Goal: Information Seeking & Learning: Compare options

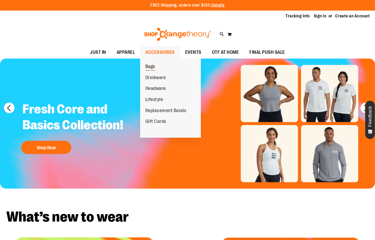
click at [153, 66] on span "Bags" at bounding box center [150, 67] width 10 height 7
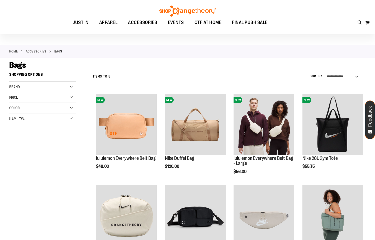
scroll to position [26, 0]
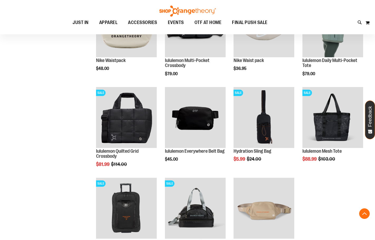
scroll to position [237, 0]
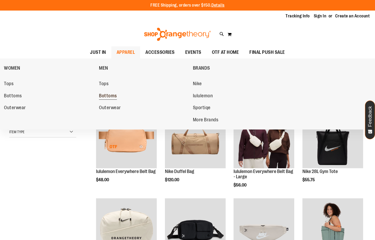
click at [111, 98] on span "Bottoms" at bounding box center [108, 96] width 18 height 7
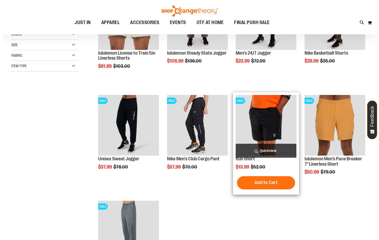
scroll to position [53, 0]
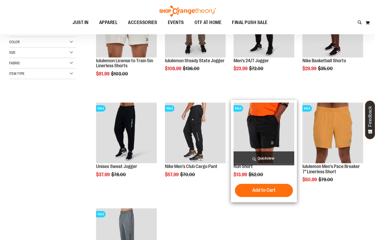
click at [263, 156] on span "Quickview" at bounding box center [264, 158] width 61 height 14
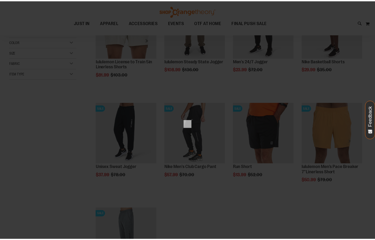
scroll to position [0, 0]
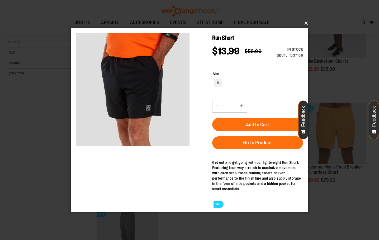
click at [306, 23] on button "×" at bounding box center [191, 23] width 238 height 12
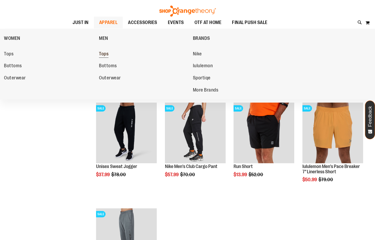
click at [101, 54] on span "Tops" at bounding box center [104, 54] width 10 height 7
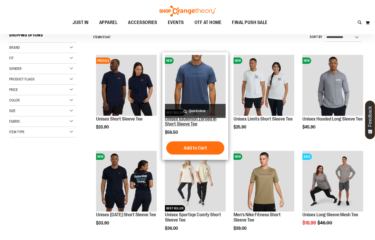
scroll to position [79, 0]
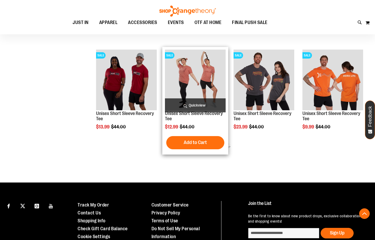
scroll to position [264, 0]
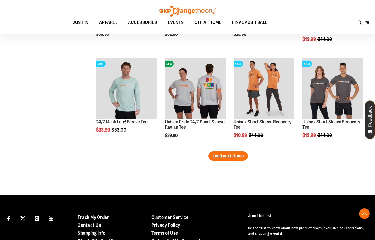
scroll to position [818, 0]
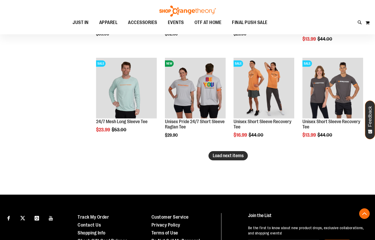
click at [218, 154] on span "Load next items" at bounding box center [228, 155] width 31 height 5
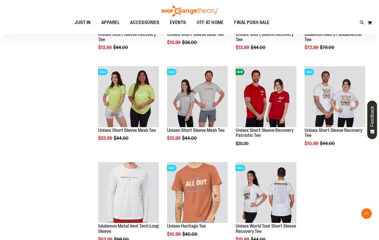
scroll to position [1029, 0]
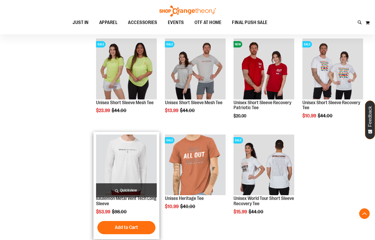
click at [131, 187] on span "Quickview" at bounding box center [126, 190] width 61 height 14
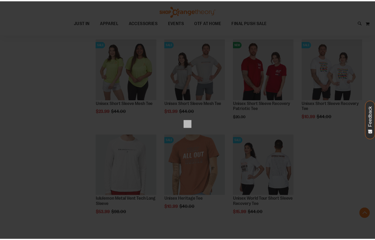
scroll to position [0, 0]
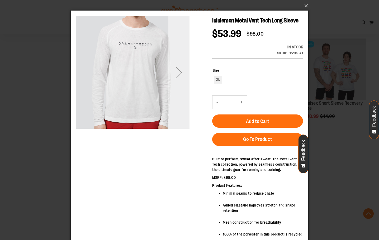
click at [185, 80] on div "Next" at bounding box center [178, 72] width 21 height 21
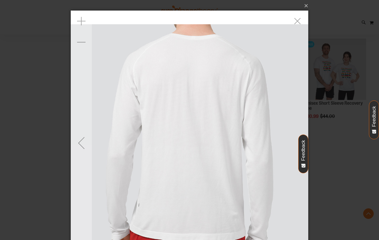
drag, startPoint x: 87, startPoint y: 136, endPoint x: 186, endPoint y: 78, distance: 115.5
click at [87, 135] on div "Previous" at bounding box center [81, 142] width 21 height 21
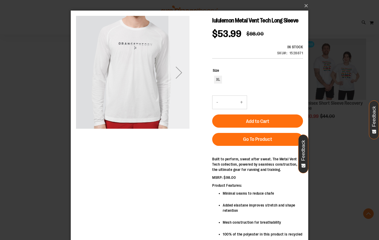
click at [179, 76] on div "Next" at bounding box center [178, 72] width 21 height 21
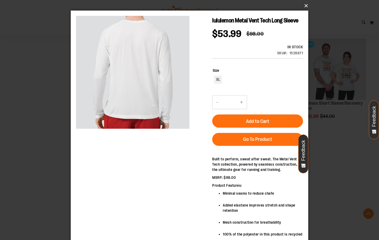
click at [305, 7] on button "×" at bounding box center [191, 6] width 238 height 12
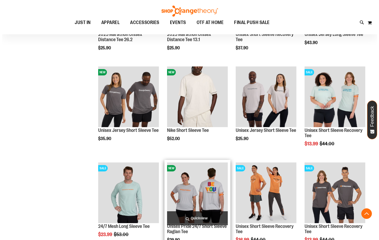
scroll to position [739, 0]
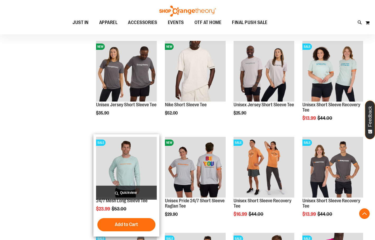
click at [132, 194] on span "Quickview" at bounding box center [126, 193] width 61 height 14
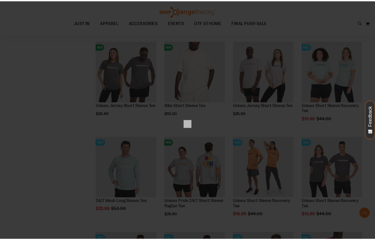
scroll to position [0, 0]
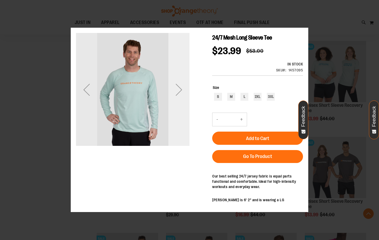
click at [183, 103] on div "Next" at bounding box center [178, 89] width 21 height 113
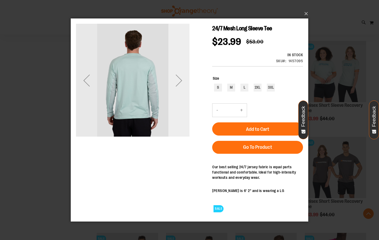
click at [182, 97] on div "Next" at bounding box center [178, 79] width 21 height 113
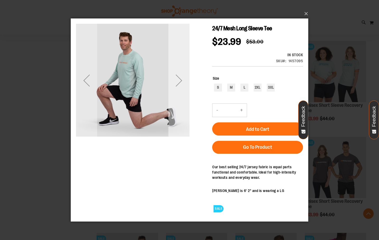
click at [182, 97] on div "Next" at bounding box center [178, 79] width 21 height 113
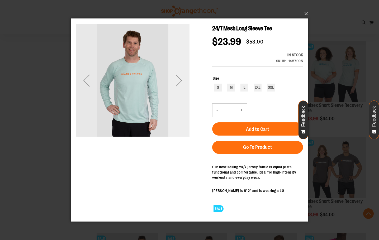
click at [182, 97] on div "Next" at bounding box center [178, 79] width 21 height 113
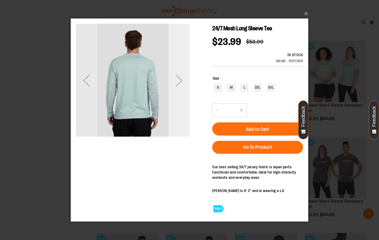
click at [182, 97] on div "Next" at bounding box center [178, 79] width 21 height 113
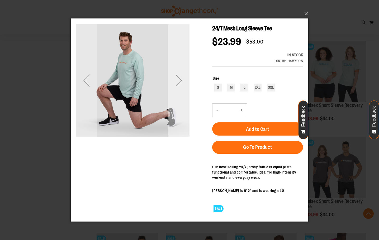
click at [182, 77] on div "Next" at bounding box center [178, 80] width 21 height 21
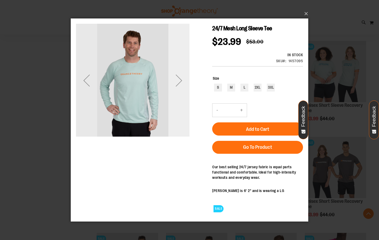
click at [182, 83] on div "Next" at bounding box center [178, 80] width 21 height 21
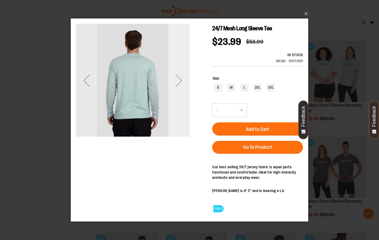
click at [182, 84] on div "Next" at bounding box center [178, 80] width 21 height 21
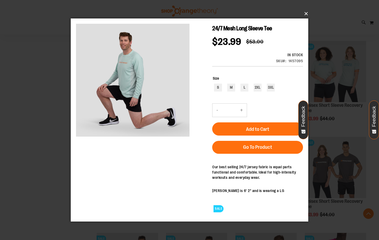
click at [305, 11] on button "×" at bounding box center [191, 14] width 238 height 12
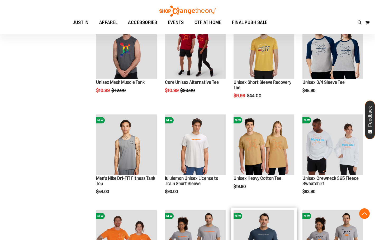
scroll to position [369, 0]
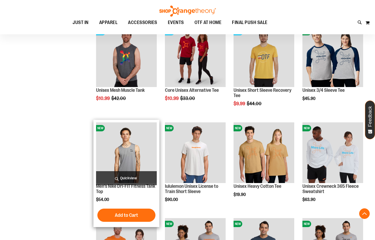
click at [132, 145] on img "product" at bounding box center [126, 152] width 61 height 61
click at [141, 168] on img "product" at bounding box center [126, 152] width 61 height 61
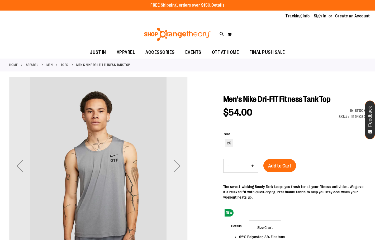
drag, startPoint x: 178, startPoint y: 125, endPoint x: 176, endPoint y: 133, distance: 8.4
click at [178, 126] on div "Next" at bounding box center [177, 166] width 21 height 178
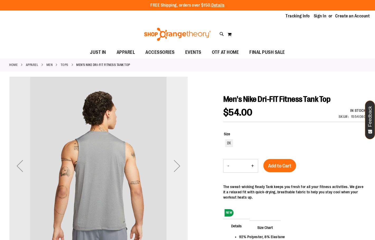
click at [175, 136] on div "Next" at bounding box center [177, 166] width 21 height 178
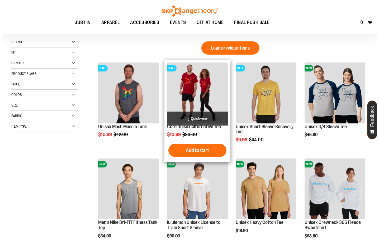
scroll to position [49, 0]
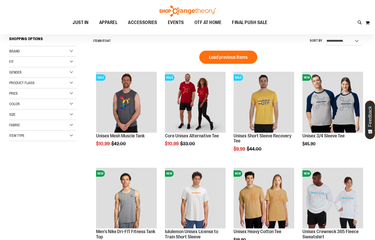
click at [226, 58] on span "Load previous items" at bounding box center [228, 57] width 39 height 5
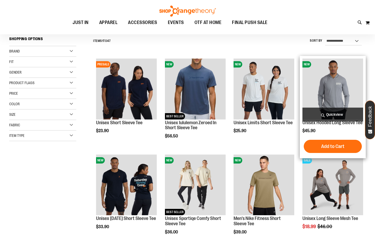
click at [330, 115] on span "Quickview" at bounding box center [332, 115] width 61 height 14
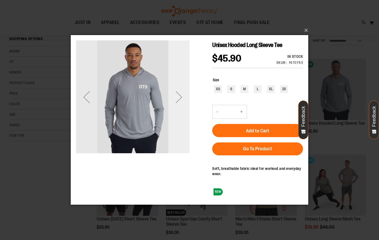
click at [182, 110] on div "Next" at bounding box center [178, 96] width 21 height 113
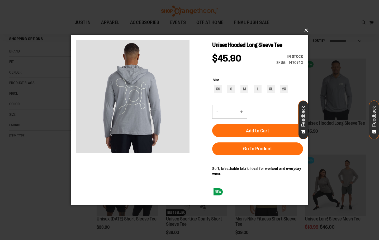
click at [301, 29] on button "×" at bounding box center [191, 31] width 238 height 12
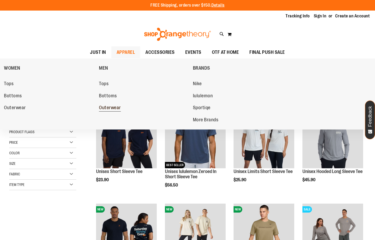
click at [112, 107] on span "Outerwear" at bounding box center [110, 108] width 22 height 7
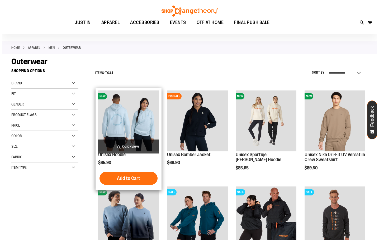
scroll to position [26, 0]
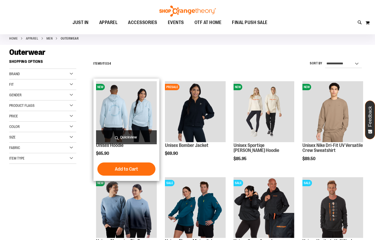
click at [127, 134] on span "Quickview" at bounding box center [126, 137] width 61 height 14
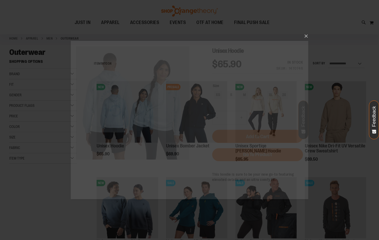
scroll to position [0, 0]
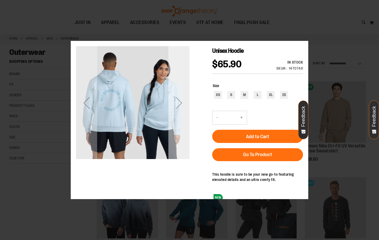
click at [177, 115] on div "Next" at bounding box center [178, 102] width 21 height 113
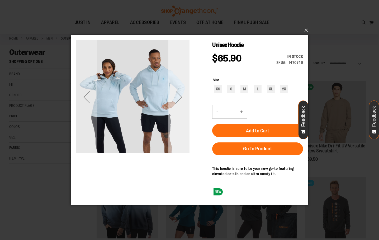
click at [177, 110] on div "Next" at bounding box center [178, 96] width 21 height 113
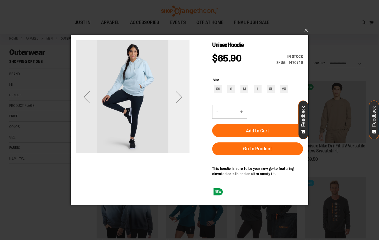
click at [177, 110] on div "Next" at bounding box center [178, 96] width 21 height 113
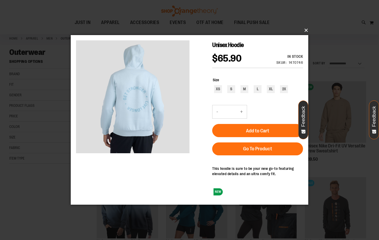
click at [303, 32] on button "×" at bounding box center [191, 31] width 238 height 12
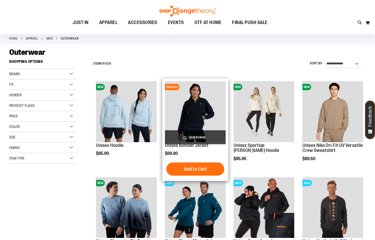
click at [194, 136] on span "Quickview" at bounding box center [195, 137] width 61 height 14
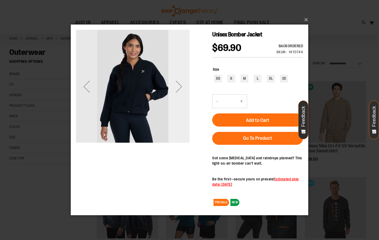
click at [181, 100] on div "Next" at bounding box center [178, 86] width 21 height 113
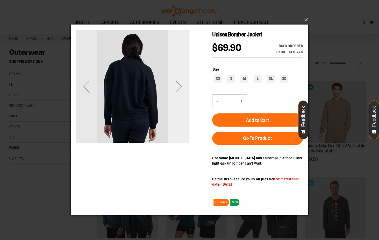
click at [181, 100] on div "Next" at bounding box center [178, 86] width 21 height 113
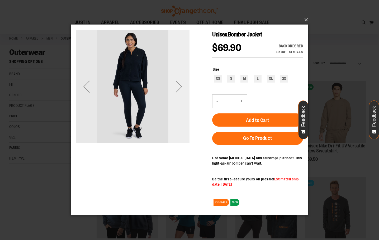
click at [181, 100] on div "Next" at bounding box center [178, 86] width 21 height 113
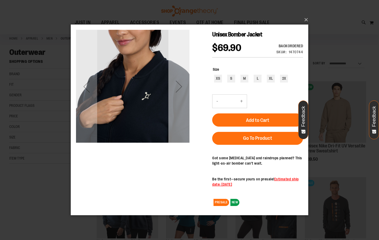
click at [174, 111] on div "Next" at bounding box center [178, 86] width 21 height 113
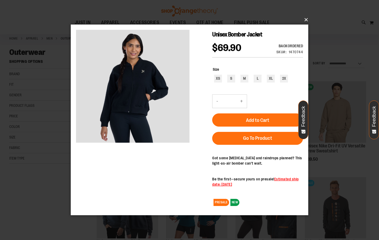
click at [307, 19] on button "×" at bounding box center [191, 20] width 238 height 12
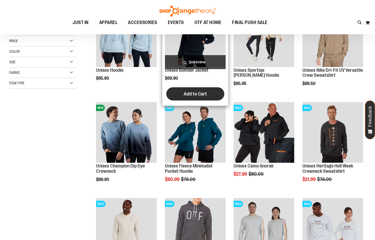
scroll to position [105, 0]
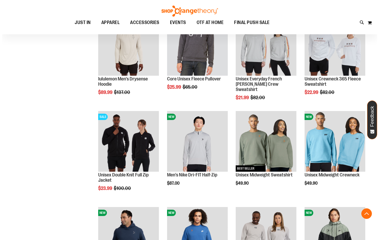
scroll to position [290, 0]
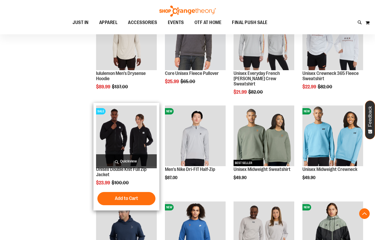
click at [134, 158] on span "Quickview" at bounding box center [126, 161] width 61 height 14
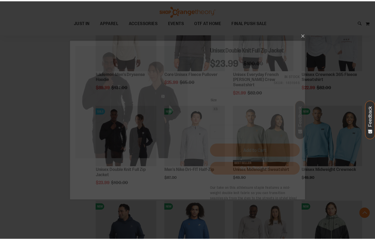
scroll to position [0, 0]
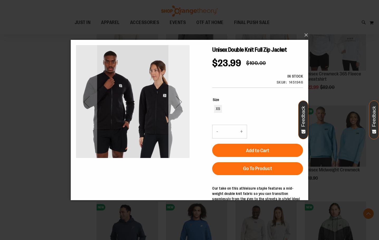
click at [183, 130] on div "Next" at bounding box center [178, 101] width 21 height 113
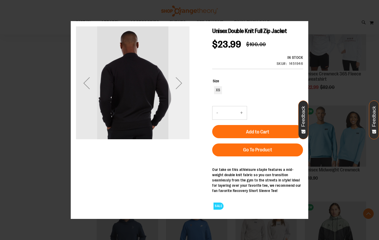
click at [183, 117] on div "Next" at bounding box center [178, 82] width 21 height 113
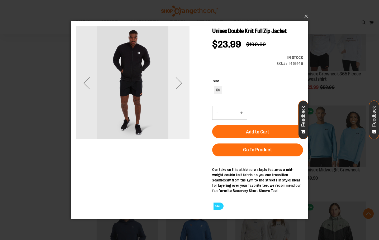
click at [179, 100] on div "Next" at bounding box center [178, 82] width 21 height 113
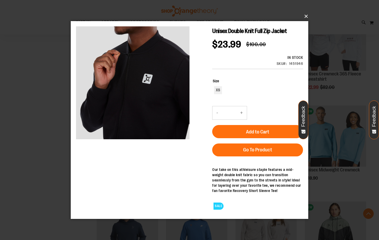
click at [306, 17] on button "×" at bounding box center [191, 17] width 238 height 12
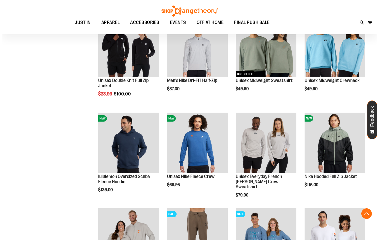
scroll to position [396, 0]
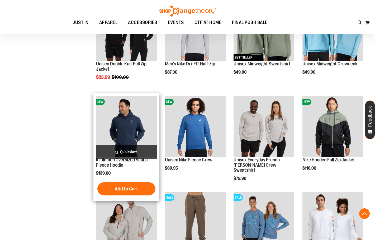
click at [128, 149] on span "Quickview" at bounding box center [126, 152] width 61 height 14
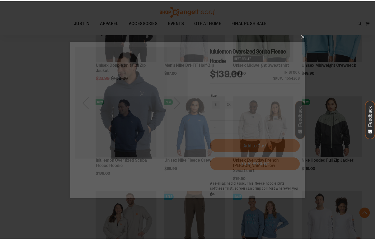
scroll to position [0, 0]
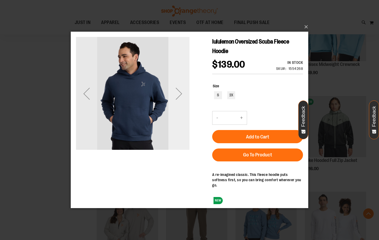
click at [179, 99] on div "Next" at bounding box center [178, 93] width 21 height 21
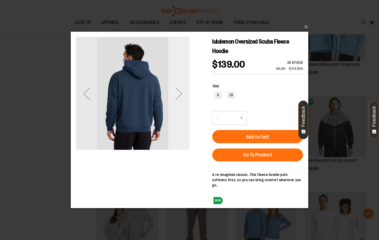
click at [179, 99] on div "Next" at bounding box center [178, 93] width 21 height 21
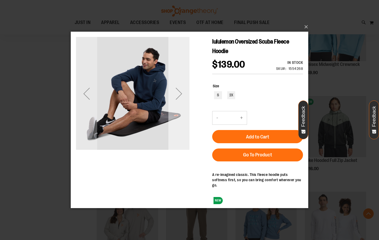
click at [179, 99] on div "Next" at bounding box center [178, 93] width 21 height 21
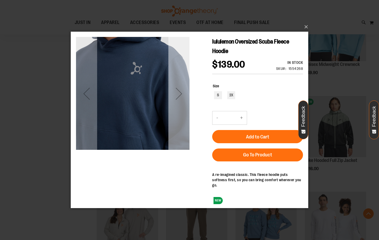
click at [179, 98] on div "Next" at bounding box center [178, 93] width 21 height 21
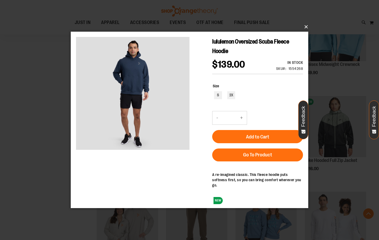
click at [305, 26] on button "×" at bounding box center [191, 27] width 238 height 12
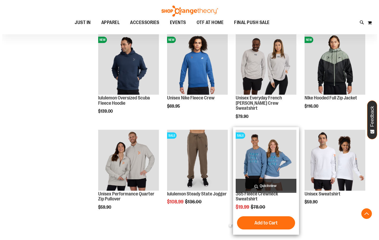
scroll to position [448, 0]
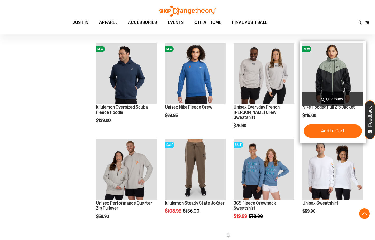
click at [327, 98] on span "Quickview" at bounding box center [332, 99] width 61 height 14
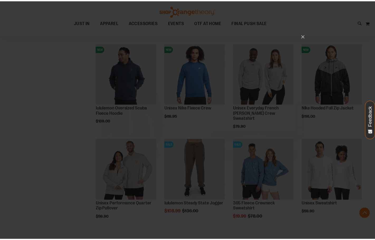
scroll to position [0, 0]
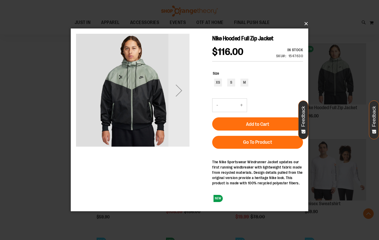
click at [303, 22] on button "×" at bounding box center [191, 24] width 238 height 12
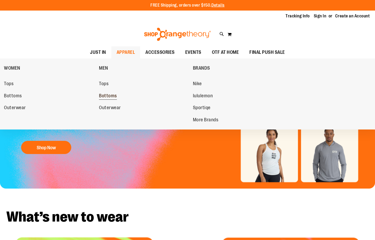
click at [112, 94] on span "Bottoms" at bounding box center [108, 96] width 18 height 7
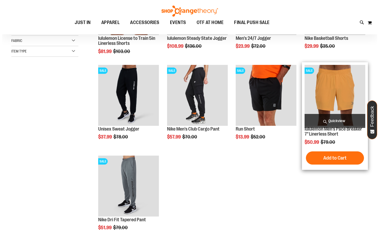
scroll to position [79, 0]
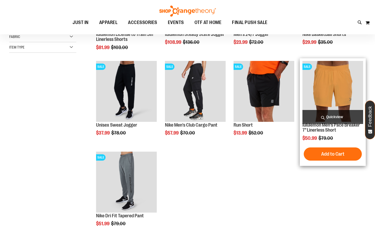
click at [341, 116] on span "Quickview" at bounding box center [332, 117] width 61 height 14
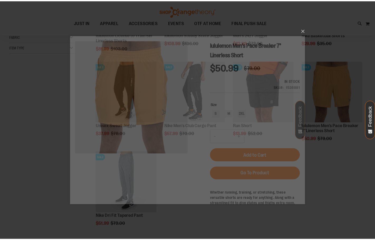
scroll to position [0, 0]
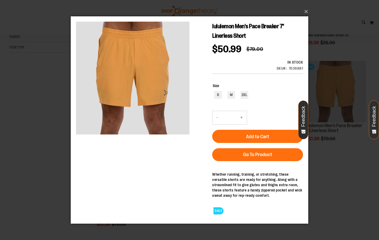
click at [309, 14] on div "×" at bounding box center [189, 120] width 379 height 240
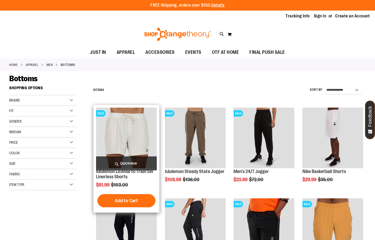
click at [133, 160] on span "Quickview" at bounding box center [126, 163] width 61 height 14
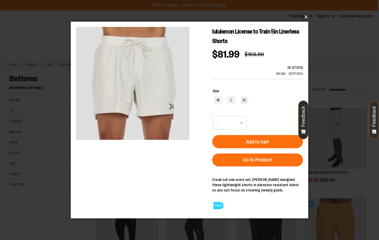
click at [303, 19] on button "×" at bounding box center [191, 17] width 238 height 12
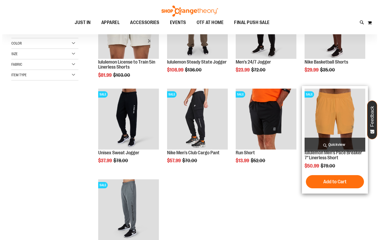
scroll to position [52, 0]
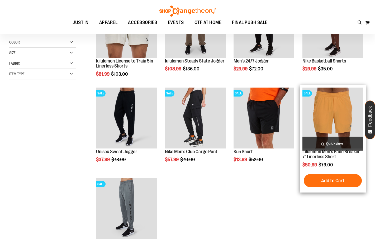
click at [325, 143] on span "Quickview" at bounding box center [332, 144] width 61 height 14
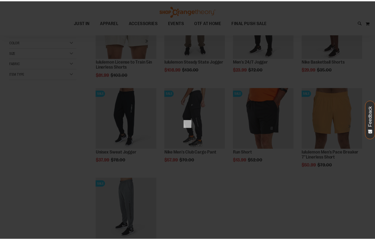
scroll to position [0, 0]
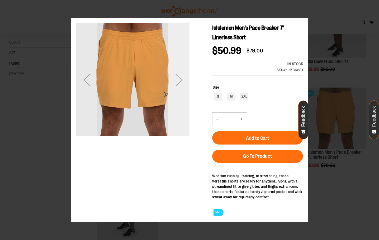
click at [183, 94] on div "Next" at bounding box center [178, 79] width 21 height 113
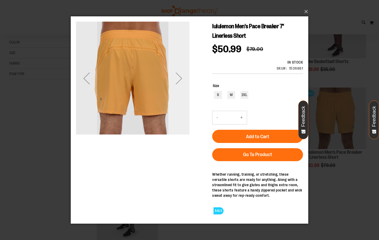
click at [182, 85] on div "Next" at bounding box center [178, 78] width 21 height 21
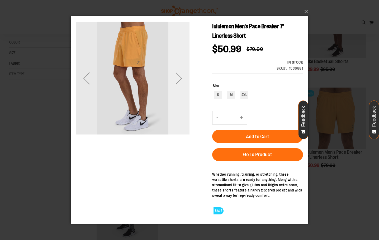
click at [182, 85] on div "Next" at bounding box center [178, 78] width 21 height 21
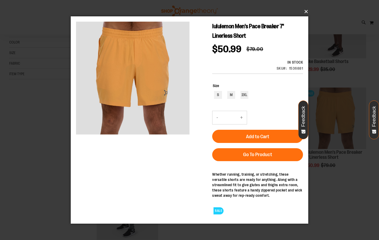
click at [308, 12] on button "×" at bounding box center [191, 12] width 238 height 12
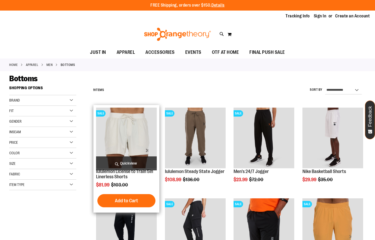
click at [138, 159] on span "Quickview" at bounding box center [126, 163] width 61 height 14
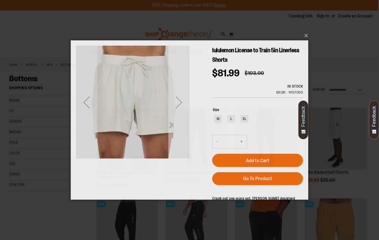
click at [179, 109] on div "Next" at bounding box center [178, 102] width 21 height 21
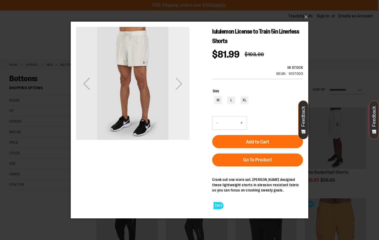
click at [179, 108] on div "Next" at bounding box center [178, 83] width 21 height 113
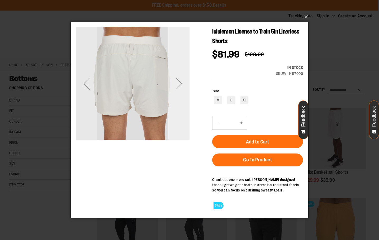
click at [179, 108] on div "Next" at bounding box center [178, 83] width 21 height 113
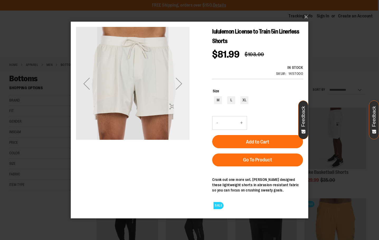
click at [179, 108] on div "Next" at bounding box center [178, 83] width 21 height 113
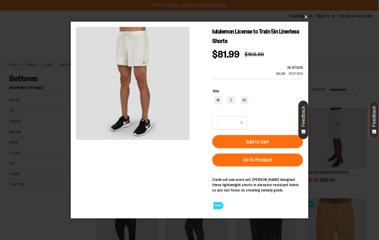
click at [306, 18] on button "×" at bounding box center [191, 17] width 238 height 12
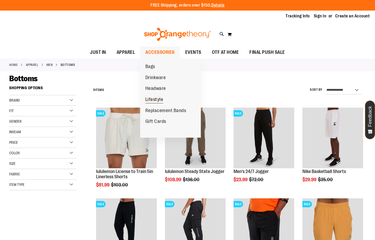
click at [161, 98] on span "Lifestyle" at bounding box center [154, 100] width 18 height 7
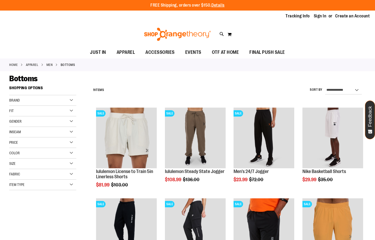
click at [161, 98] on div "**********" at bounding box center [228, 236] width 275 height 307
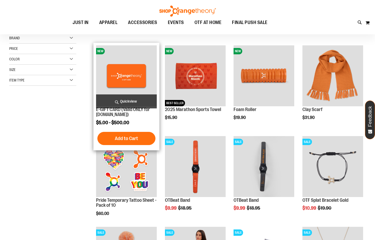
scroll to position [79, 0]
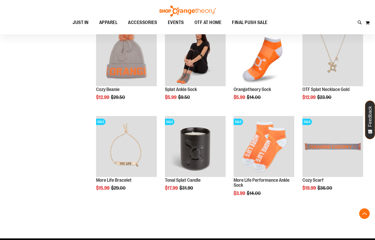
scroll to position [290, 0]
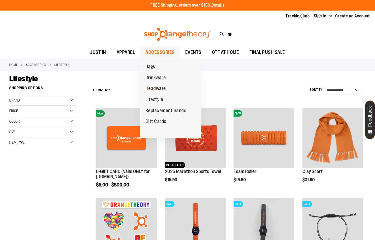
click at [160, 90] on span "Headware" at bounding box center [155, 89] width 21 height 7
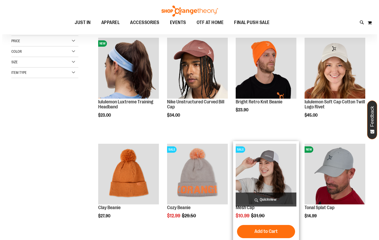
scroll to position [79, 0]
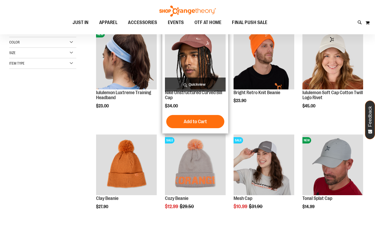
click at [192, 82] on span "Quickview" at bounding box center [195, 85] width 61 height 14
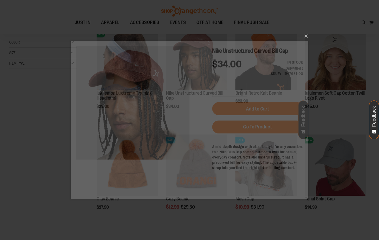
scroll to position [0, 0]
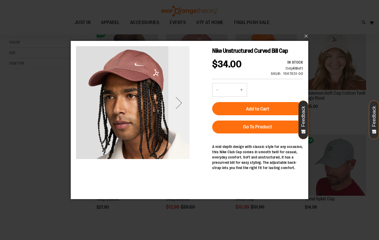
click at [175, 101] on div "Next" at bounding box center [178, 102] width 21 height 21
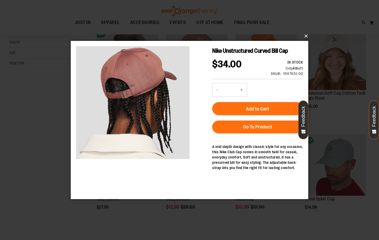
click at [303, 37] on button "×" at bounding box center [191, 36] width 238 height 12
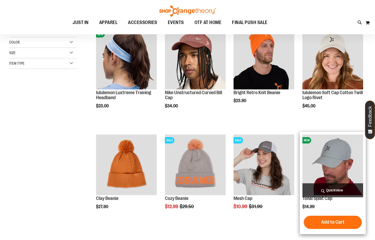
click at [331, 185] on span "Quickview" at bounding box center [332, 190] width 61 height 14
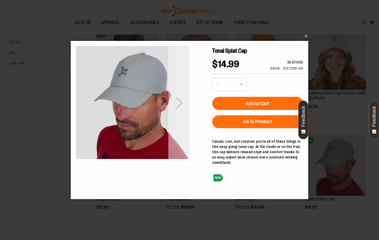
click at [179, 109] on div "Next" at bounding box center [178, 102] width 21 height 21
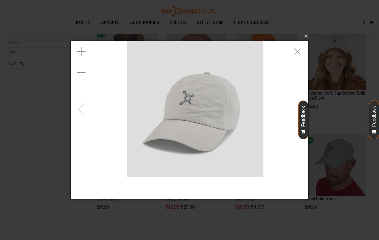
click at [260, 107] on img "carousel" at bounding box center [195, 109] width 136 height 136
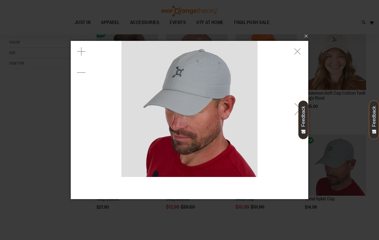
drag, startPoint x: 278, startPoint y: 107, endPoint x: 272, endPoint y: 108, distance: 6.1
click at [274, 108] on div "carousel" at bounding box center [190, 109] width 238 height 136
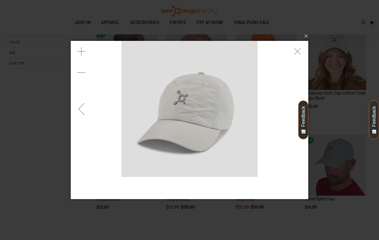
click at [283, 107] on div "carousel" at bounding box center [190, 109] width 238 height 136
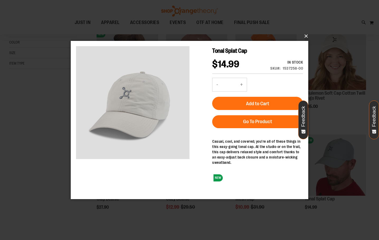
click at [304, 37] on button "×" at bounding box center [191, 36] width 238 height 12
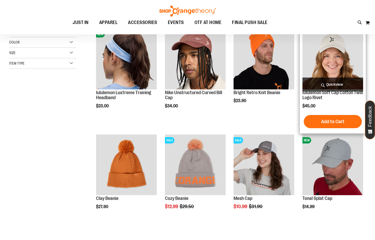
click at [329, 81] on span "Quickview" at bounding box center [332, 85] width 61 height 14
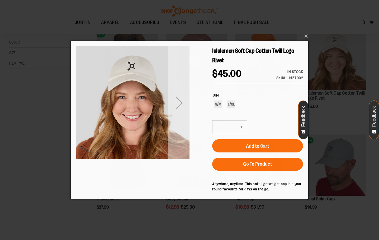
click at [178, 102] on div "Next" at bounding box center [178, 102] width 21 height 21
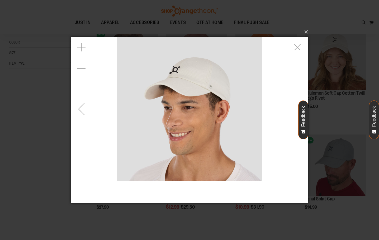
click at [251, 94] on img "carousel" at bounding box center [189, 109] width 145 height 145
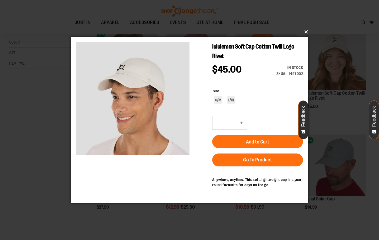
click at [305, 35] on button "×" at bounding box center [191, 32] width 238 height 12
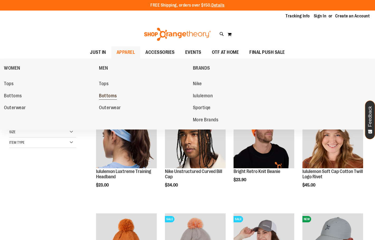
click at [111, 98] on span "Bottoms" at bounding box center [108, 96] width 18 height 7
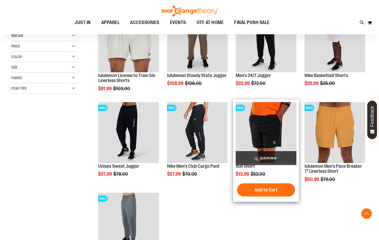
scroll to position [105, 0]
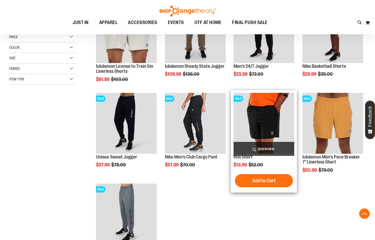
click at [247, 146] on span "Quickview" at bounding box center [264, 149] width 61 height 14
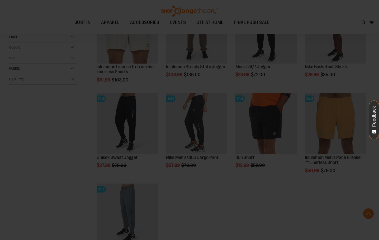
scroll to position [0, 0]
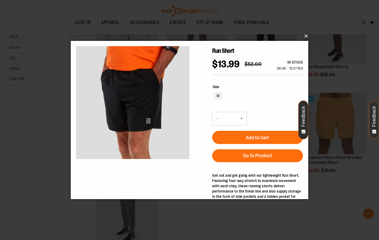
click at [307, 36] on div "×" at bounding box center [189, 120] width 379 height 240
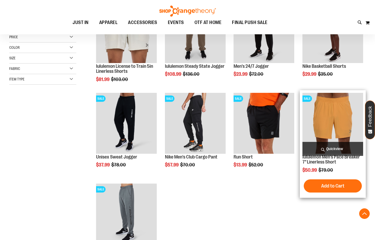
click at [324, 144] on span "Quickview" at bounding box center [332, 149] width 61 height 14
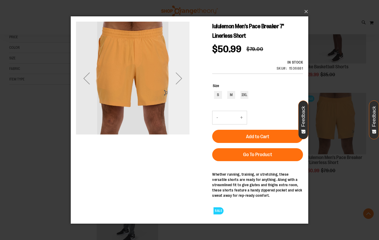
click at [181, 83] on div "Next" at bounding box center [178, 78] width 21 height 21
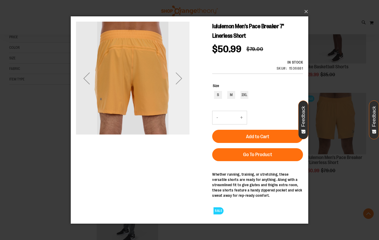
click at [181, 83] on div "Next" at bounding box center [178, 78] width 21 height 21
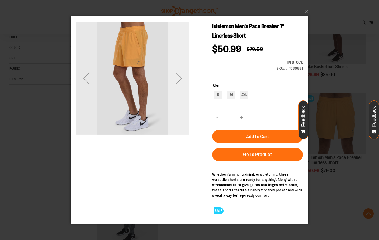
click at [181, 83] on div "Next" at bounding box center [178, 78] width 21 height 21
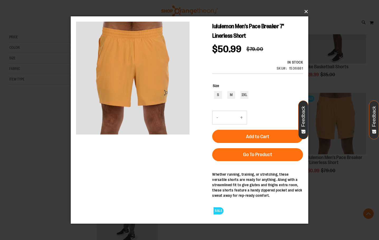
click at [301, 10] on button "×" at bounding box center [191, 12] width 238 height 12
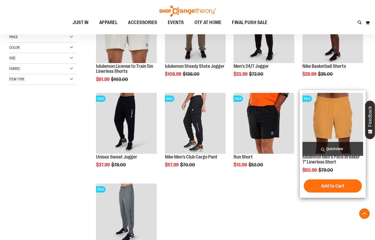
click at [332, 145] on span "Quickview" at bounding box center [332, 149] width 61 height 14
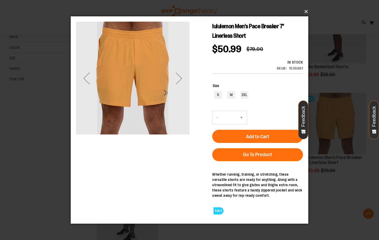
click at [305, 13] on button "×" at bounding box center [191, 12] width 238 height 12
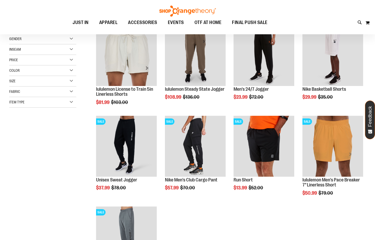
scroll to position [53, 0]
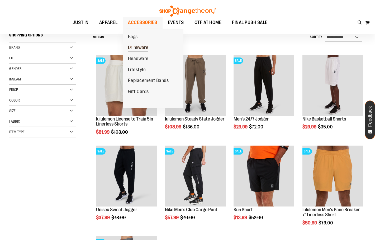
click at [143, 49] on span "Drinkware" at bounding box center [138, 48] width 21 height 7
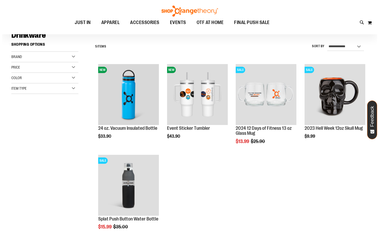
scroll to position [53, 0]
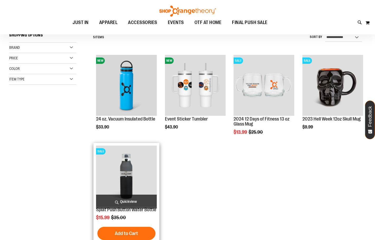
click at [141, 202] on span "Quickview" at bounding box center [126, 202] width 61 height 14
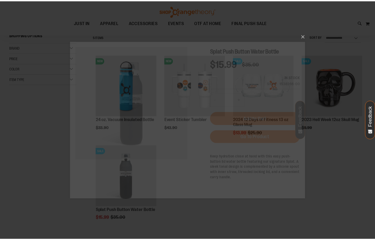
scroll to position [0, 0]
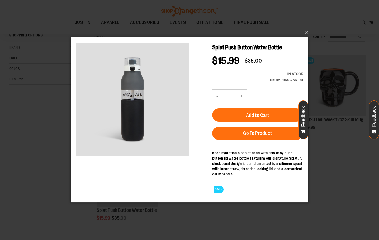
click at [308, 33] on button "×" at bounding box center [191, 33] width 238 height 12
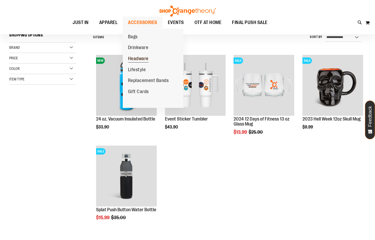
click at [140, 60] on span "Headware" at bounding box center [138, 59] width 21 height 7
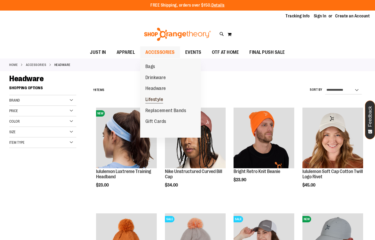
click at [160, 97] on span "Lifestyle" at bounding box center [154, 100] width 18 height 7
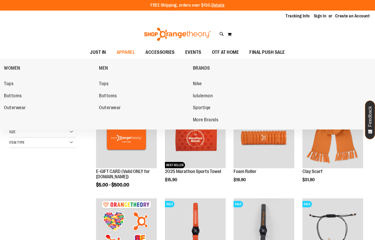
drag, startPoint x: 101, startPoint y: 85, endPoint x: 99, endPoint y: 81, distance: 5.1
click at [101, 85] on span "Tops" at bounding box center [104, 84] width 10 height 7
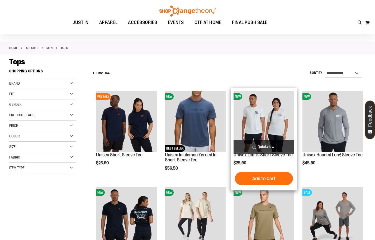
scroll to position [26, 0]
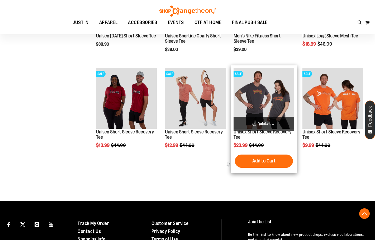
scroll to position [237, 0]
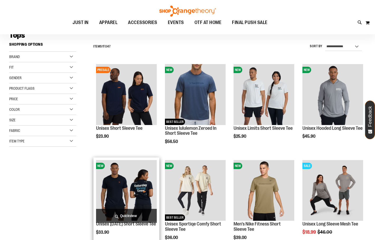
scroll to position [53, 0]
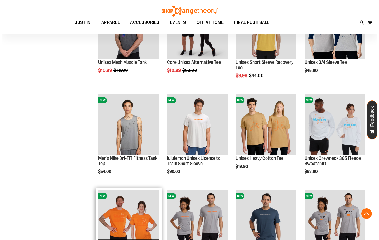
scroll to position [422, 0]
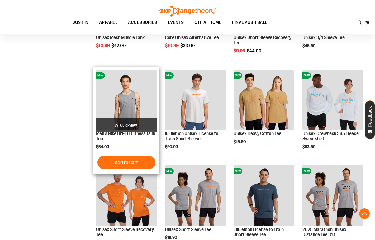
click at [133, 124] on span "Quickview" at bounding box center [126, 125] width 61 height 14
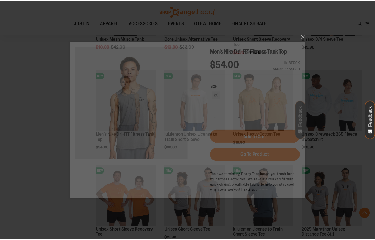
scroll to position [0, 0]
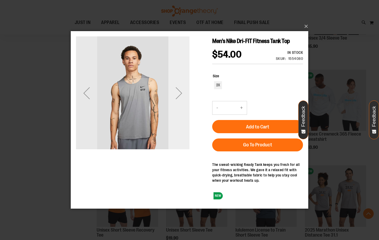
click at [178, 102] on div "Next" at bounding box center [178, 93] width 21 height 21
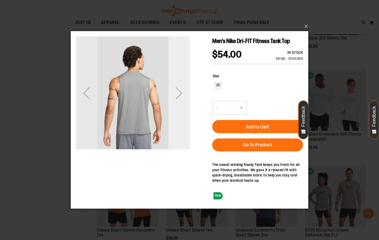
click at [178, 102] on div "Next" at bounding box center [178, 93] width 21 height 21
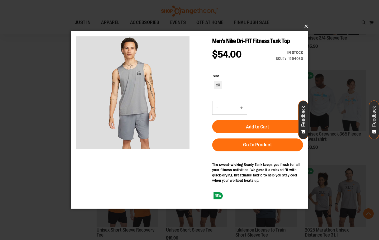
click at [303, 30] on button "×" at bounding box center [191, 27] width 238 height 12
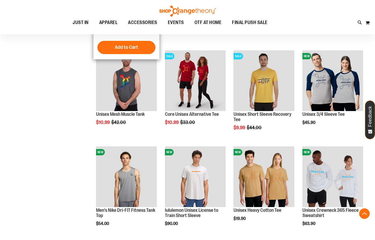
scroll to position [290, 0]
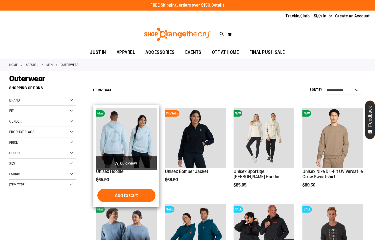
click at [141, 158] on span "Quickview" at bounding box center [126, 163] width 61 height 14
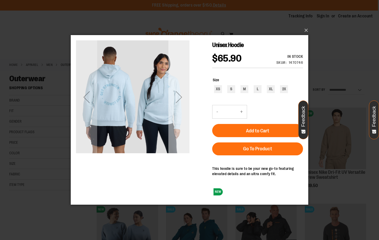
click at [182, 102] on div "Next" at bounding box center [178, 97] width 21 height 21
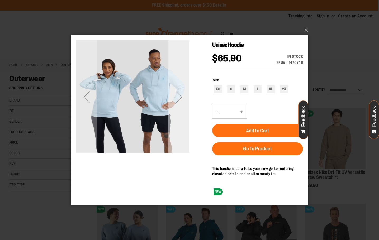
click at [181, 102] on div "Next" at bounding box center [178, 97] width 21 height 21
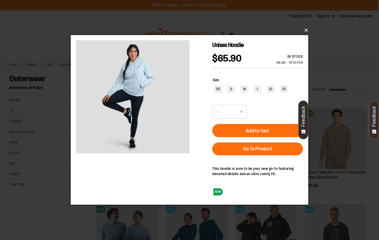
click at [303, 33] on button "×" at bounding box center [191, 31] width 238 height 12
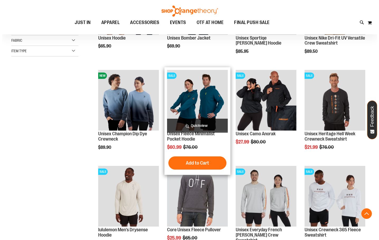
scroll to position [158, 0]
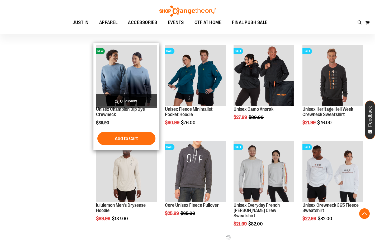
click at [142, 99] on span "Quickview" at bounding box center [126, 101] width 61 height 14
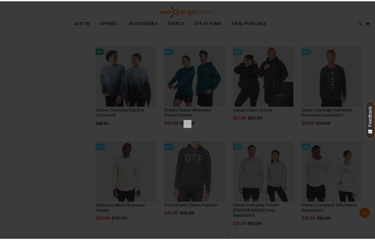
scroll to position [0, 0]
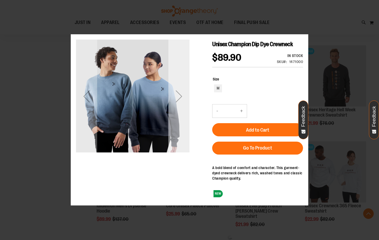
click at [178, 111] on div "Next" at bounding box center [178, 96] width 21 height 113
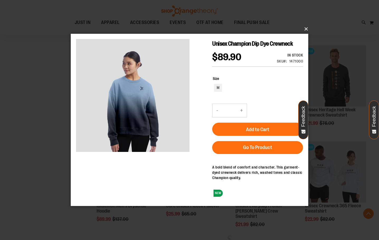
click at [304, 26] on button "×" at bounding box center [191, 29] width 238 height 12
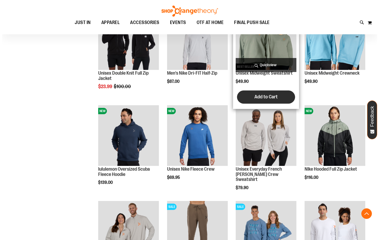
scroll to position [396, 0]
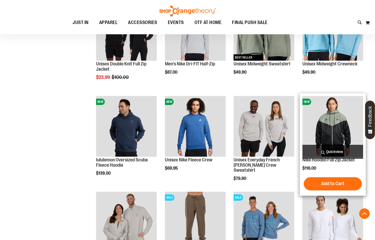
click at [321, 148] on span "Quickview" at bounding box center [332, 152] width 61 height 14
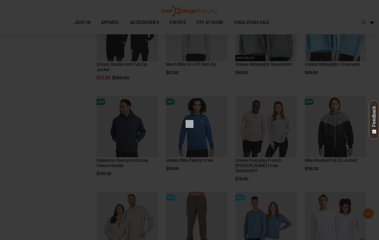
scroll to position [0, 0]
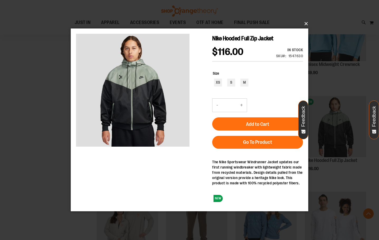
click at [304, 24] on button "×" at bounding box center [191, 24] width 238 height 12
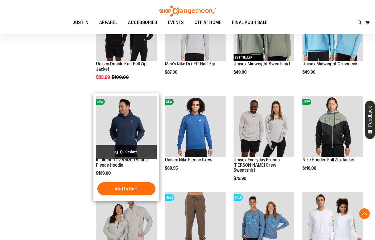
click at [140, 147] on span "Quickview" at bounding box center [126, 152] width 61 height 14
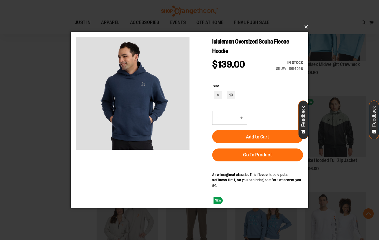
click at [307, 26] on button "×" at bounding box center [191, 27] width 238 height 12
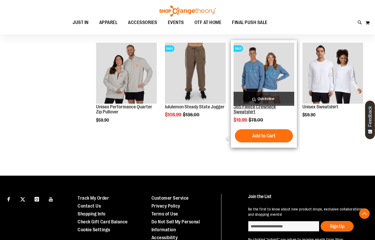
scroll to position [554, 0]
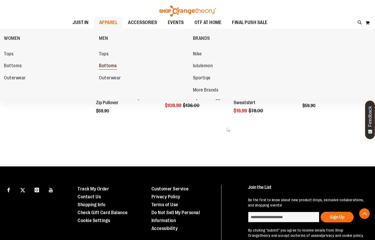
click at [108, 67] on span "Bottoms" at bounding box center [108, 66] width 18 height 7
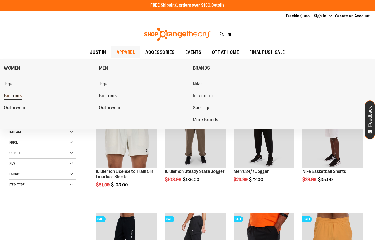
click at [22, 94] on link "Bottoms" at bounding box center [49, 96] width 90 height 10
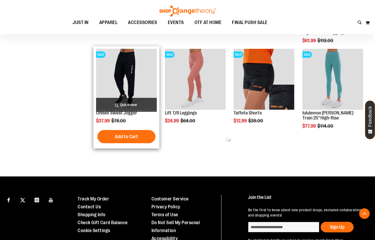
scroll to position [254, 0]
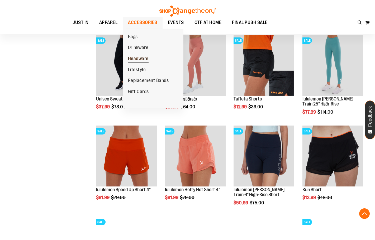
click at [142, 57] on span "Headware" at bounding box center [138, 59] width 21 height 7
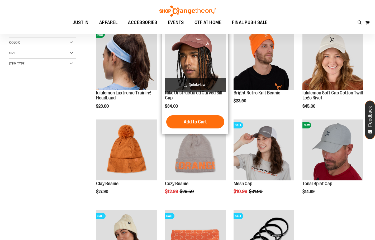
scroll to position [53, 0]
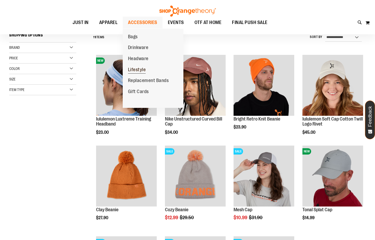
click at [140, 68] on span "Lifestyle" at bounding box center [137, 70] width 18 height 7
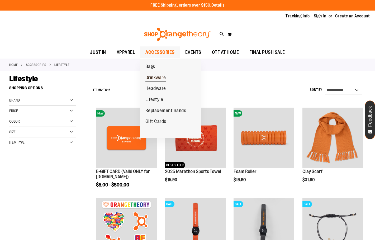
click at [156, 77] on span "Drinkware" at bounding box center [155, 78] width 21 height 7
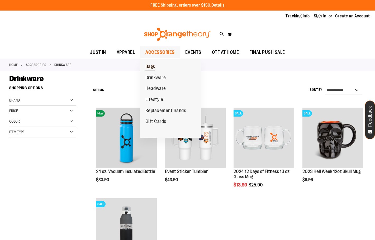
click at [152, 66] on span "Bags" at bounding box center [150, 67] width 10 height 7
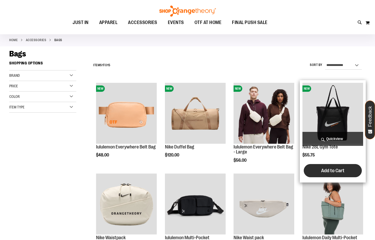
scroll to position [26, 0]
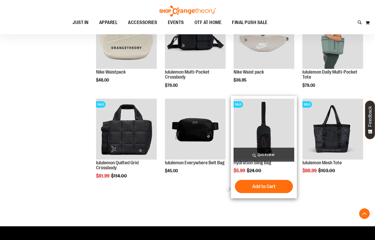
scroll to position [158, 0]
